Goal: Task Accomplishment & Management: Manage account settings

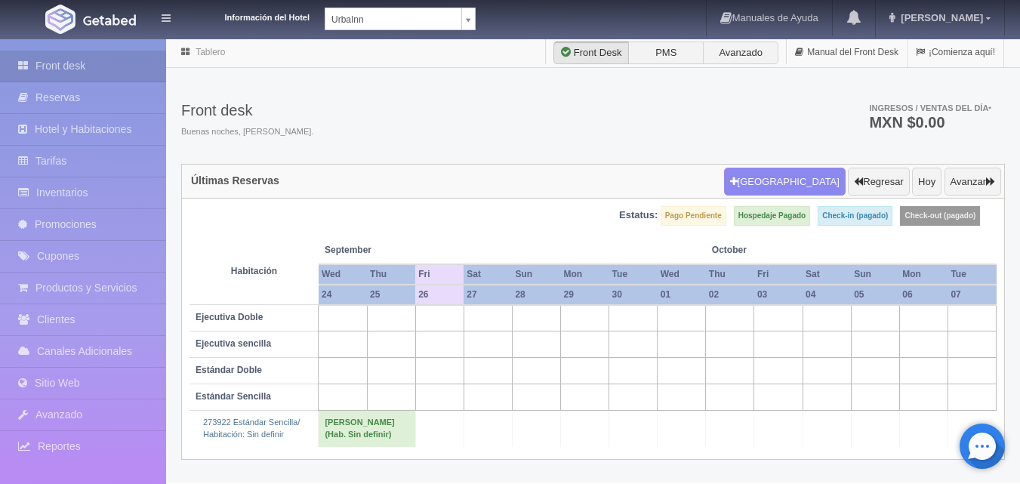
click at [472, 38] on body "Información del Hotel UrbaInn UrbaInn Hotel Rosgaud Manuales de Ayuda Actualiza…" at bounding box center [510, 260] width 1020 height 444
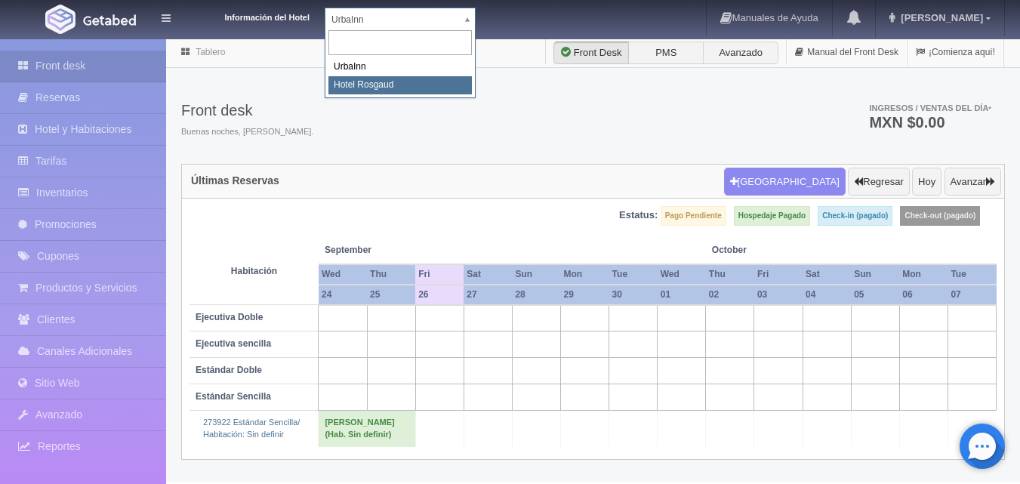
select select "561"
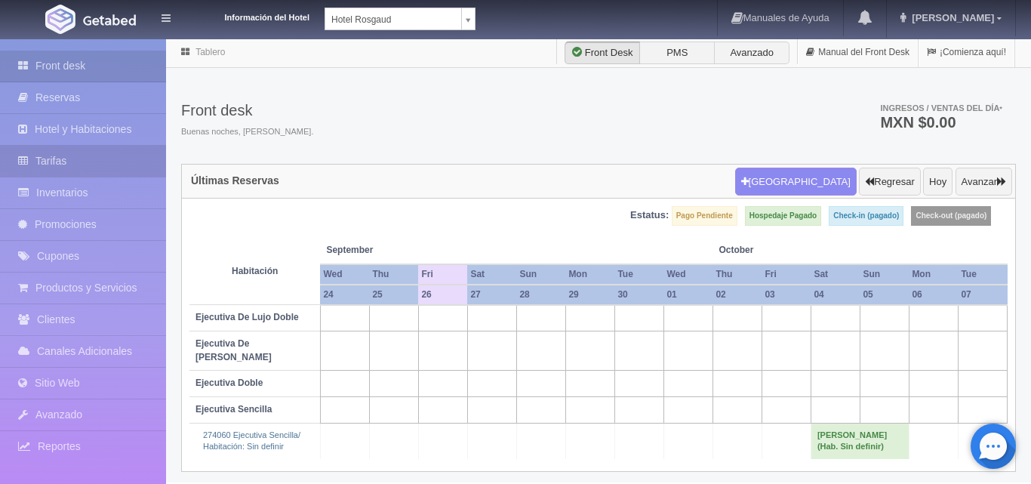
click at [98, 154] on link "Tarifas" at bounding box center [83, 161] width 166 height 31
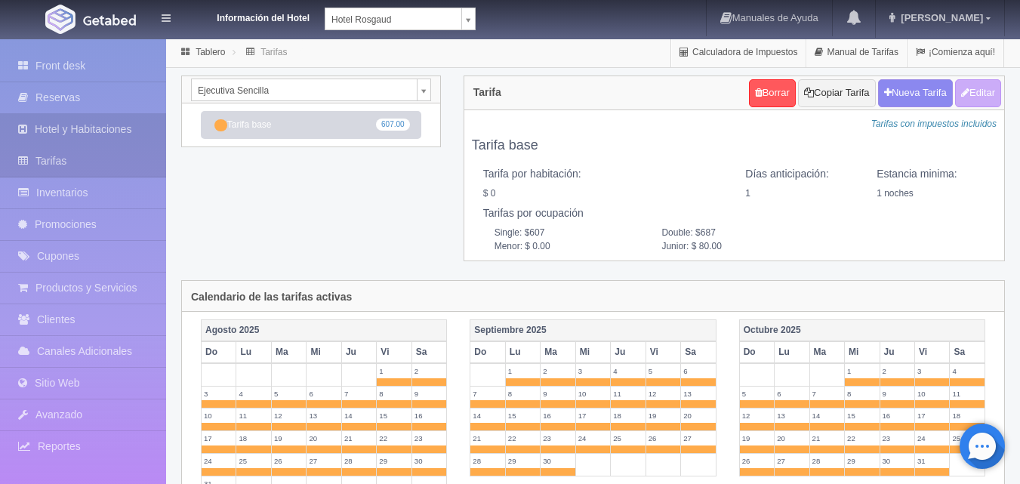
click at [109, 135] on link "Hotel y Habitaciones" at bounding box center [83, 129] width 166 height 31
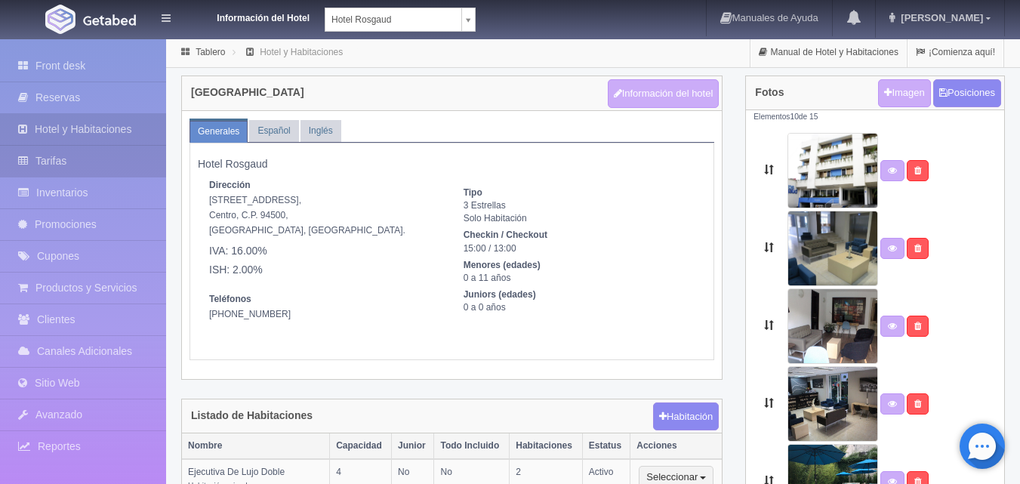
click at [72, 153] on link "Tarifas" at bounding box center [83, 161] width 166 height 31
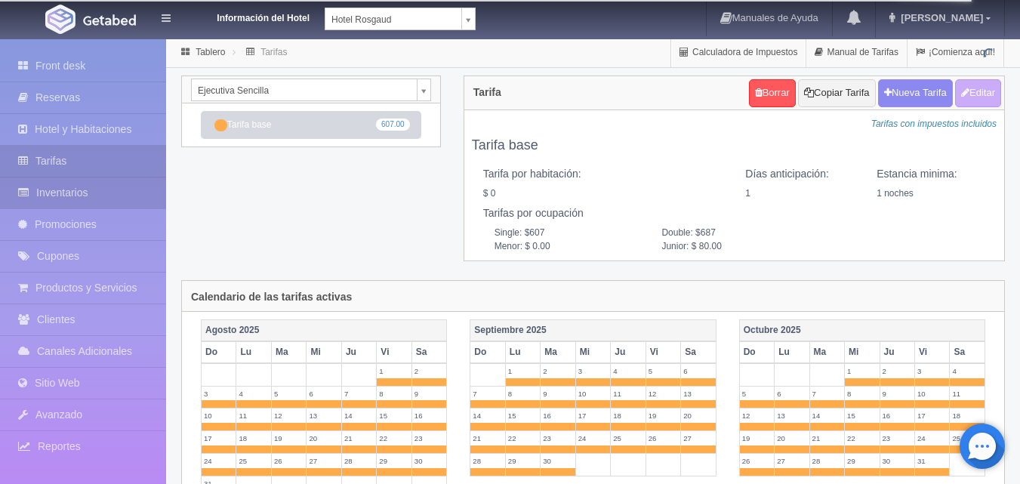
click at [75, 184] on link "Inventarios" at bounding box center [83, 192] width 166 height 31
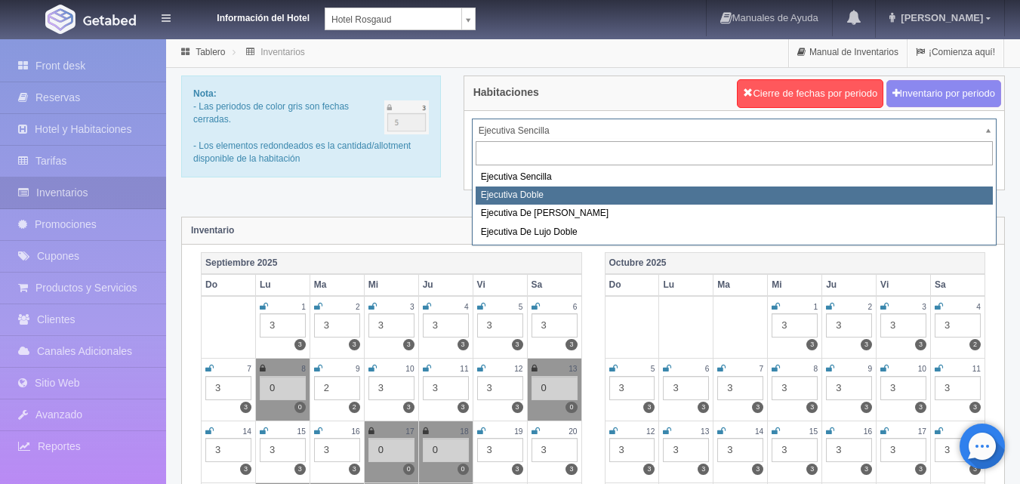
select select "1750"
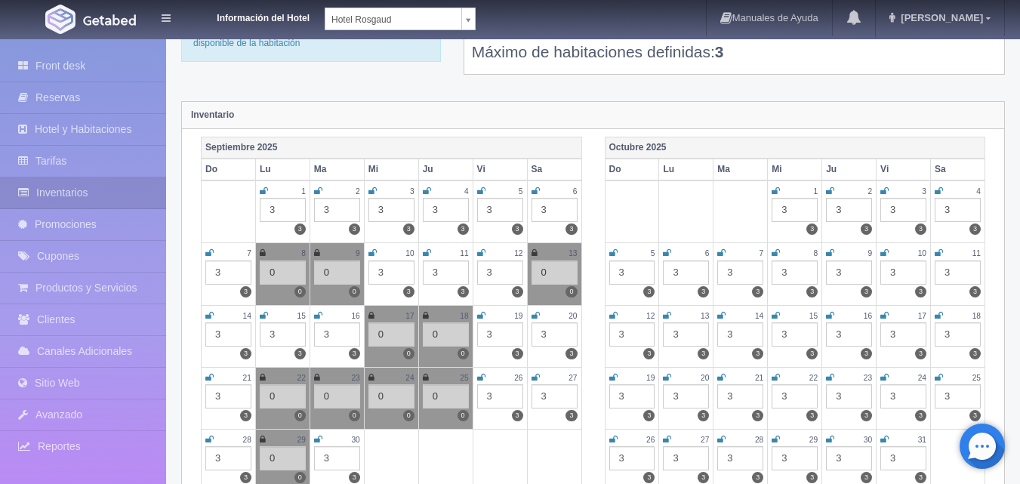
scroll to position [226, 0]
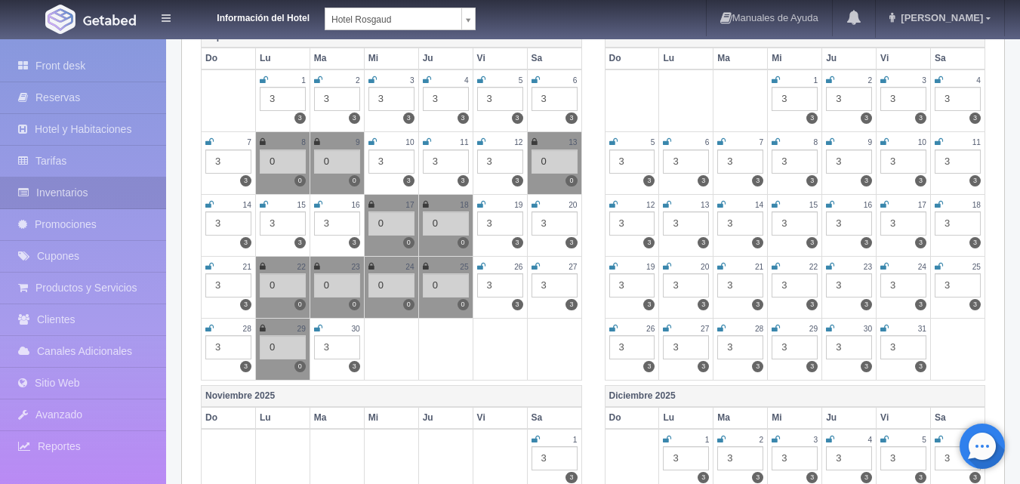
click at [493, 287] on div "3" at bounding box center [500, 285] width 46 height 24
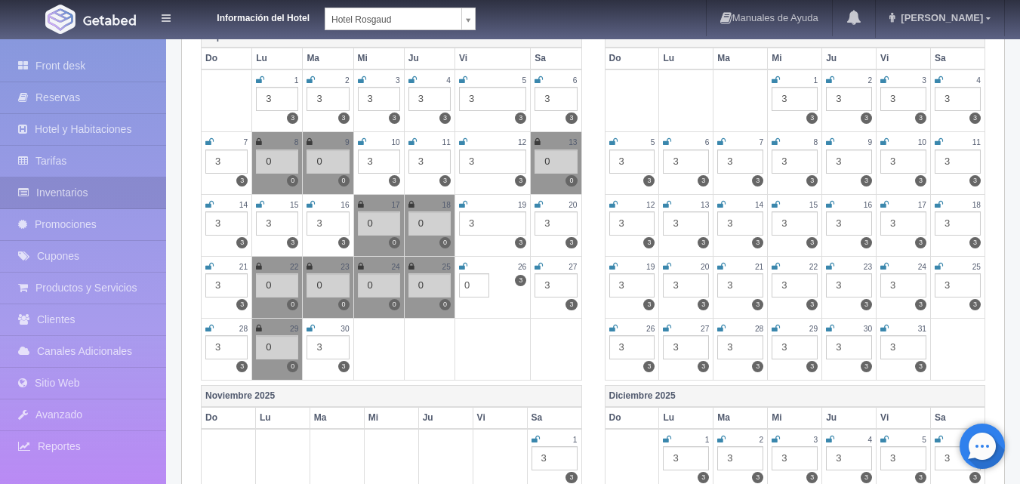
type input "0"
click at [460, 269] on icon at bounding box center [463, 266] width 8 height 9
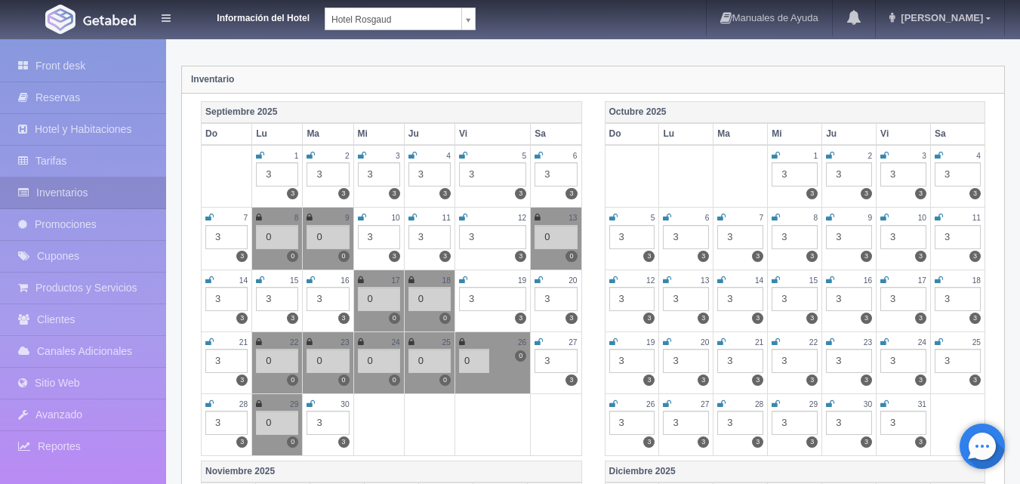
scroll to position [0, 0]
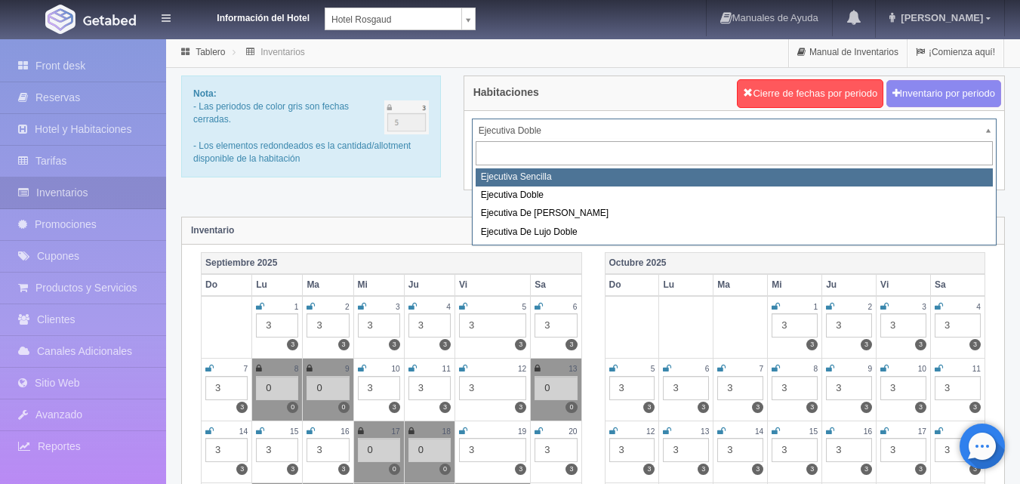
select select "1737"
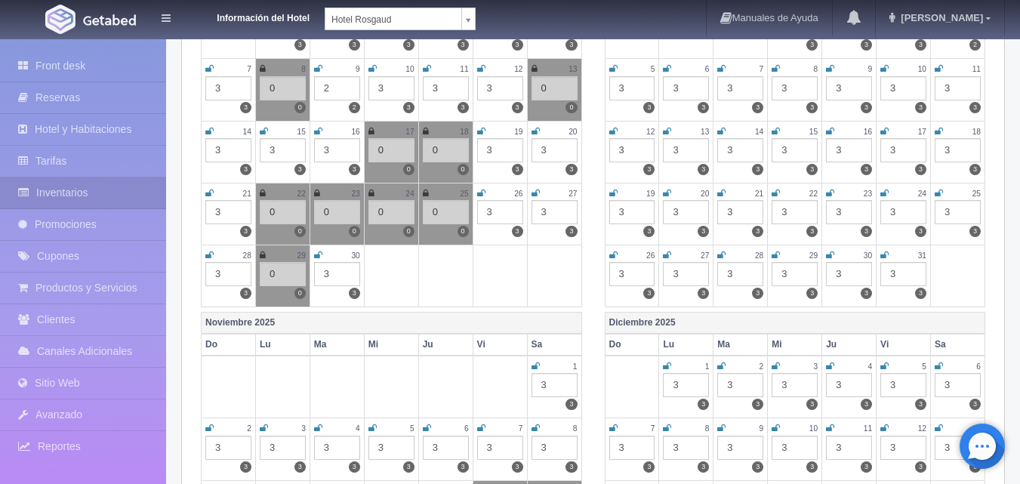
scroll to position [302, 0]
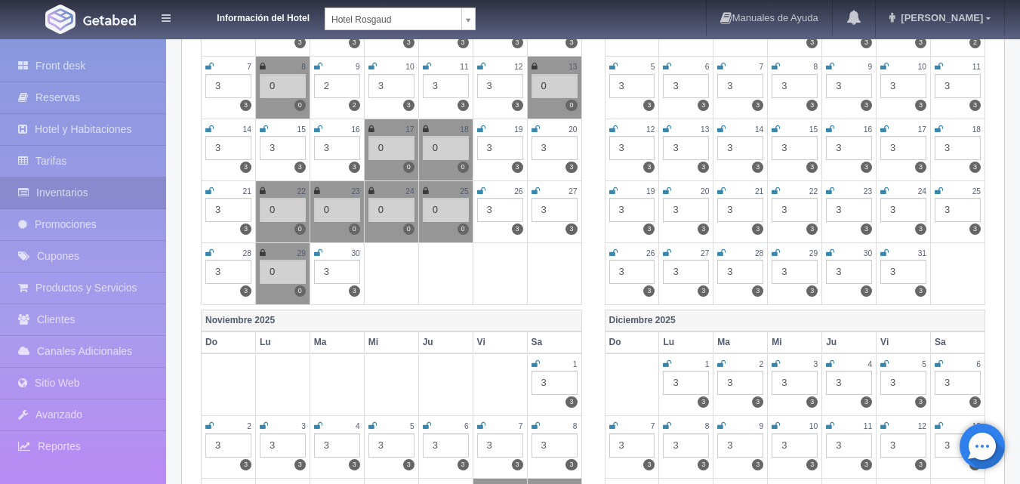
click at [494, 214] on div "3" at bounding box center [500, 210] width 46 height 24
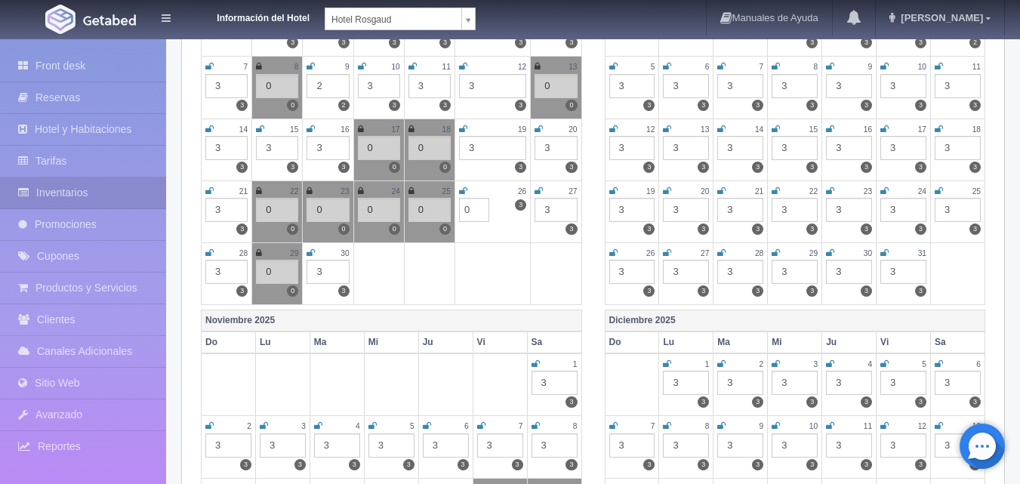
type input "0"
click at [467, 193] on icon at bounding box center [463, 190] width 8 height 9
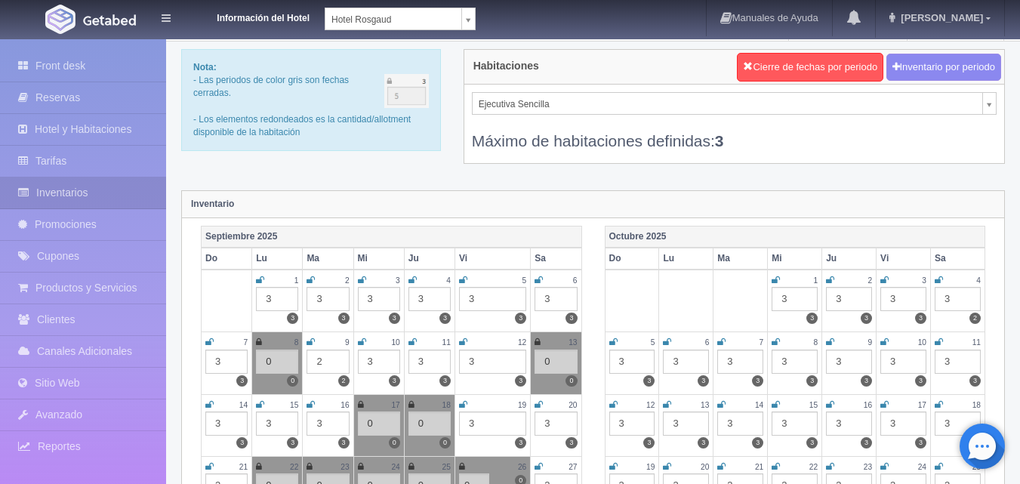
scroll to position [0, 0]
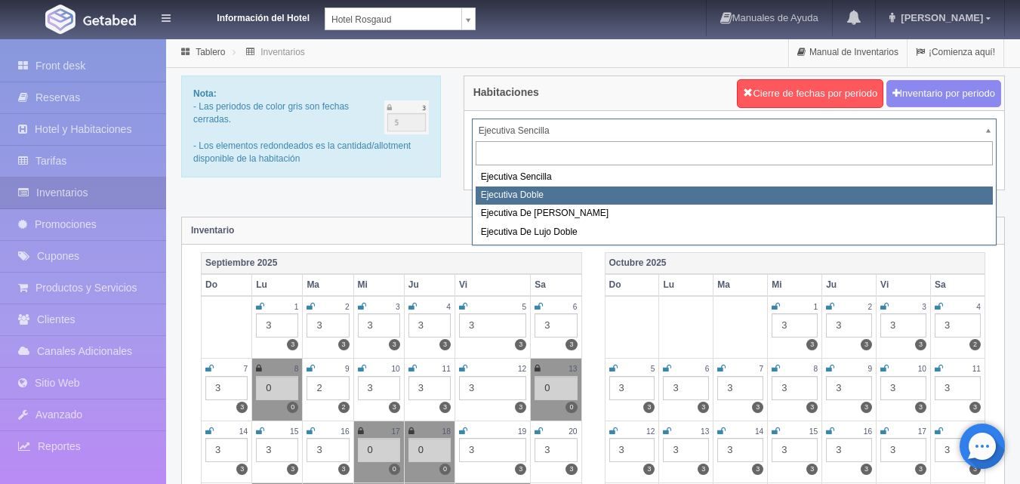
select select "1750"
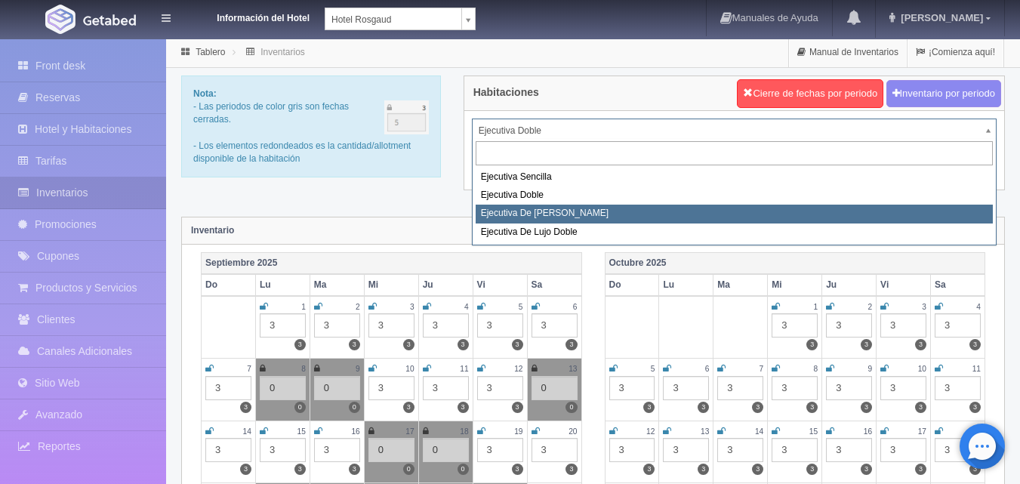
select select "1817"
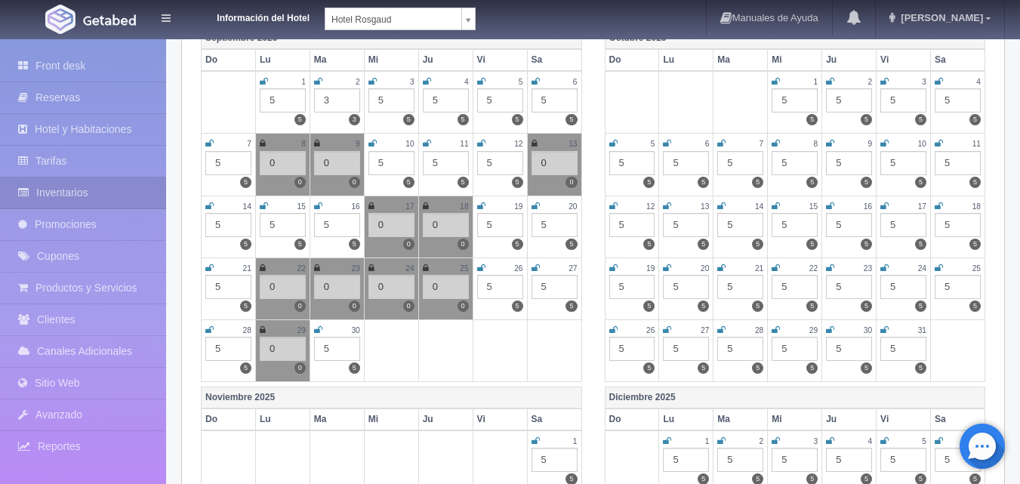
scroll to position [226, 0]
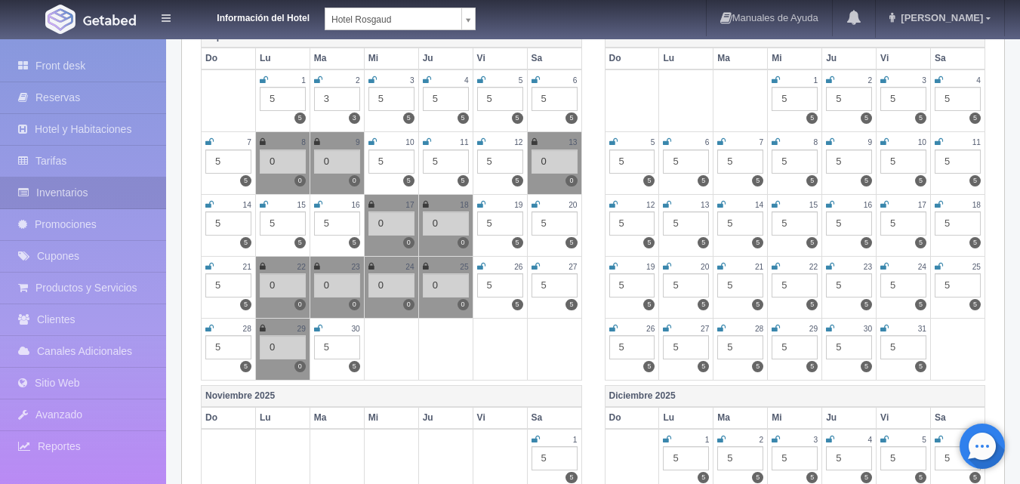
click at [507, 290] on div "5" at bounding box center [500, 285] width 46 height 24
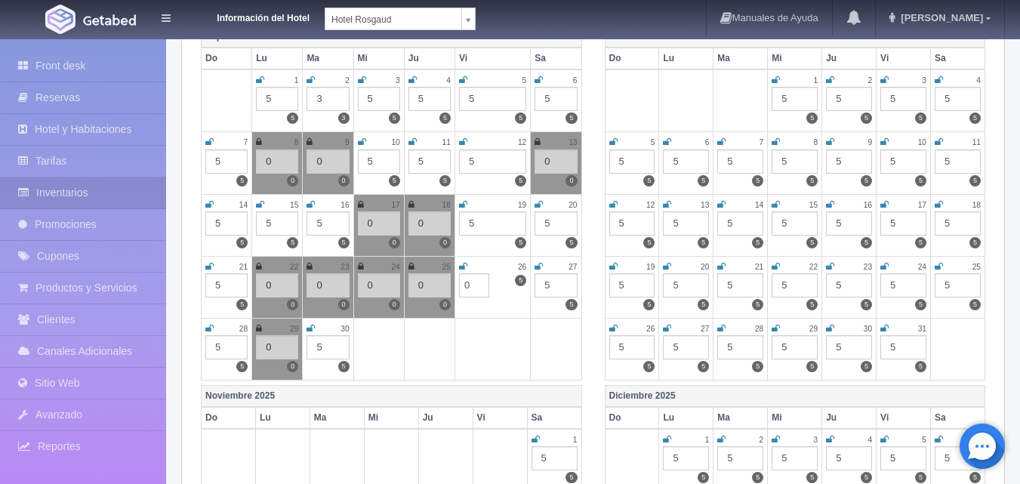
type input "0"
click at [466, 269] on icon at bounding box center [463, 266] width 8 height 9
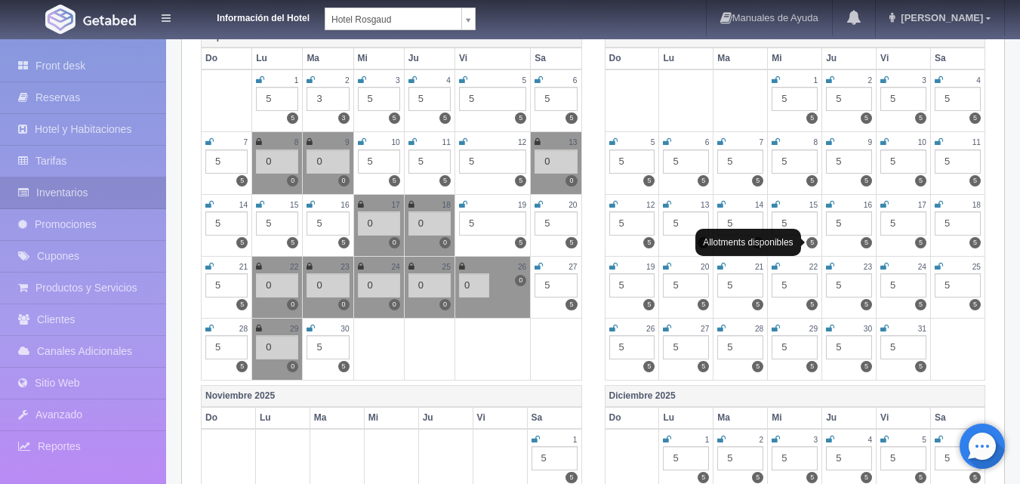
scroll to position [0, 0]
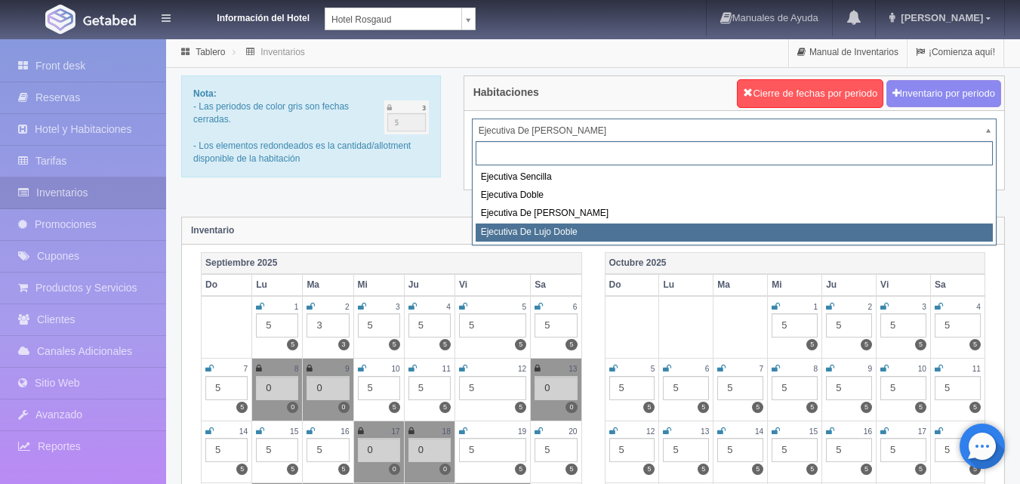
click at [956, 245] on div "Ejecutiva Sencilla Ejecutiva Doble Ejecutiva De lujo Sencilla Ejecutiva De Lujo…" at bounding box center [734, 192] width 524 height 106
select select "1845"
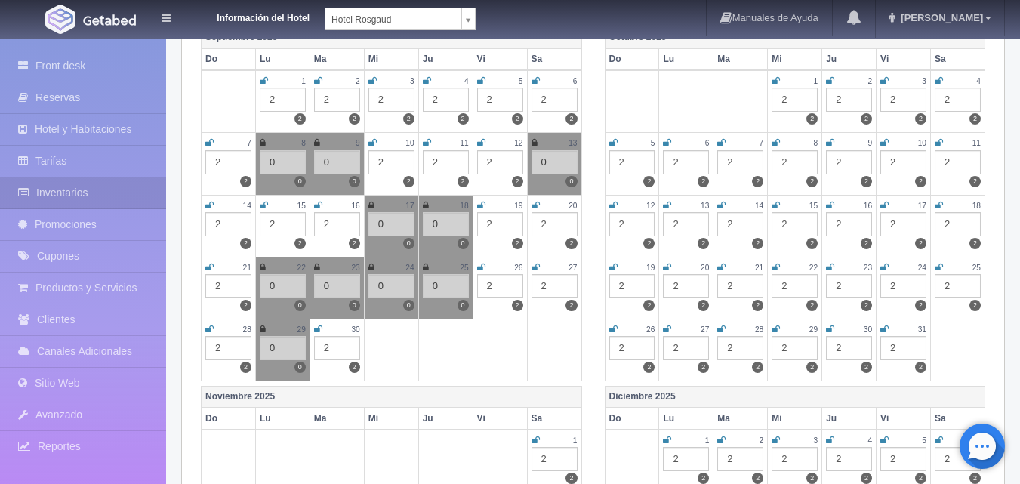
scroll to position [226, 0]
click at [500, 286] on div "2" at bounding box center [500, 285] width 46 height 24
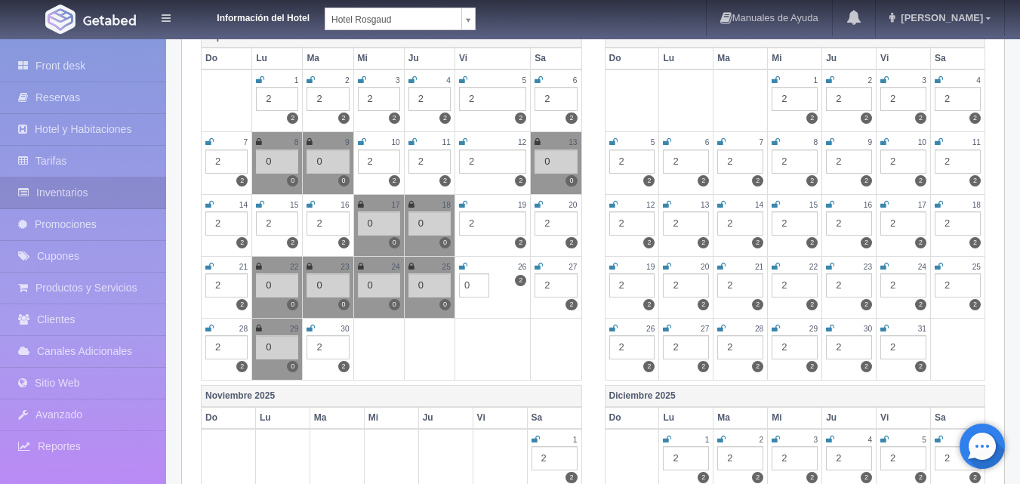
type input "0"
click at [461, 265] on icon at bounding box center [463, 266] width 8 height 9
